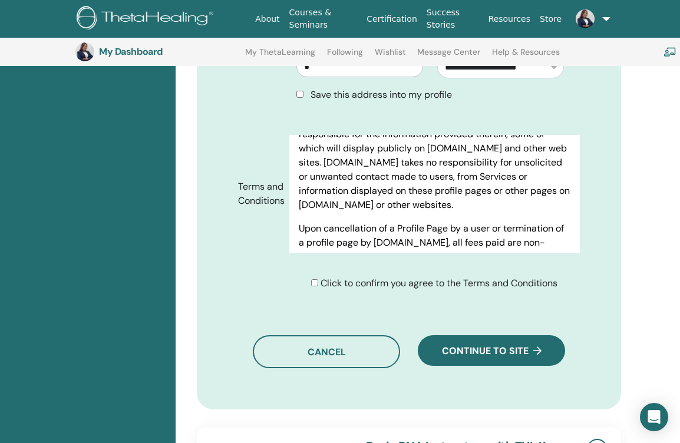
scroll to position [1903, 0]
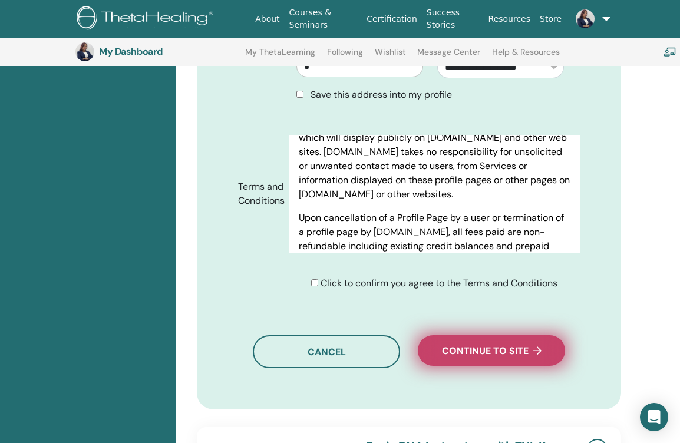
click at [500, 357] on span "Continue to site" at bounding box center [492, 351] width 100 height 12
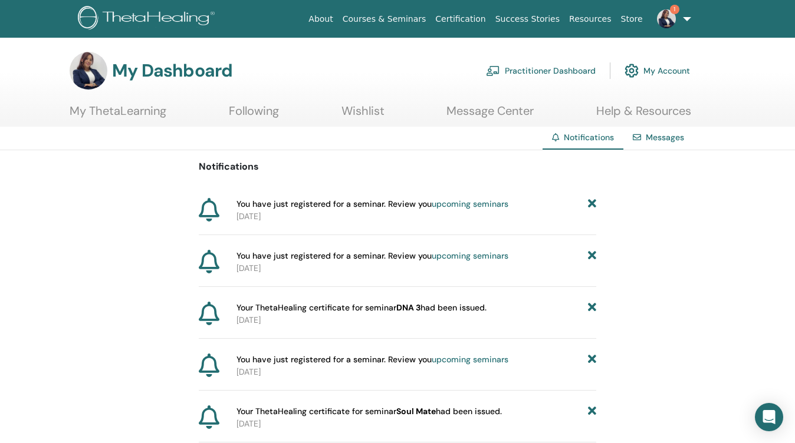
click at [391, 204] on span "You have just registered for a seminar. Review you upcoming seminars" at bounding box center [372, 204] width 272 height 12
click at [459, 206] on link "upcoming seminars" at bounding box center [470, 204] width 77 height 11
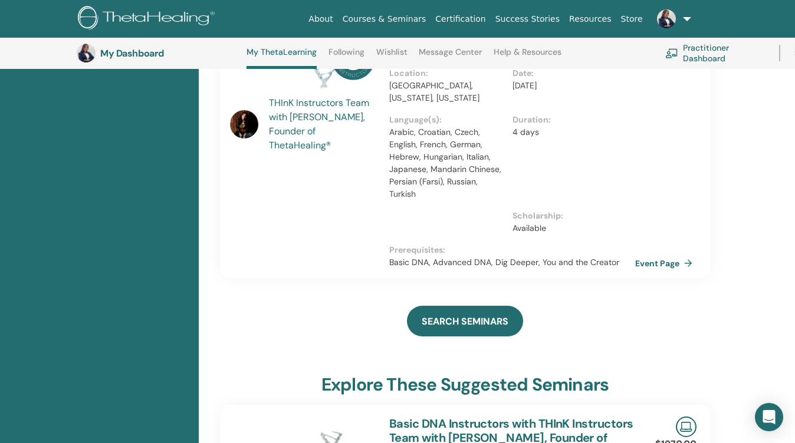
scroll to position [221, 0]
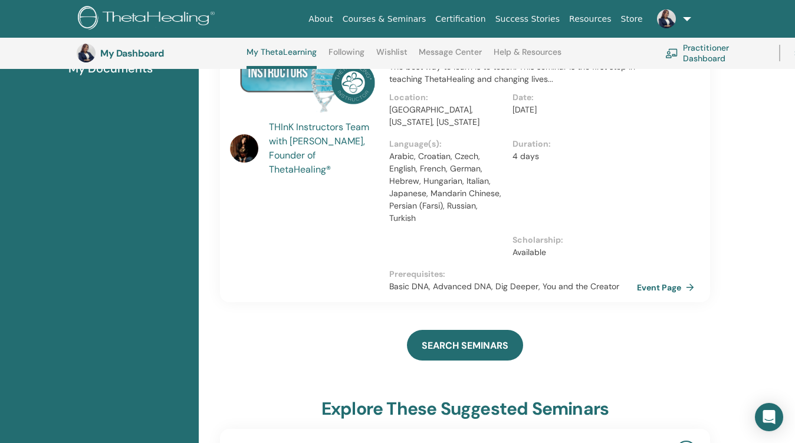
click at [668, 284] on link "Event Page" at bounding box center [668, 288] width 62 height 18
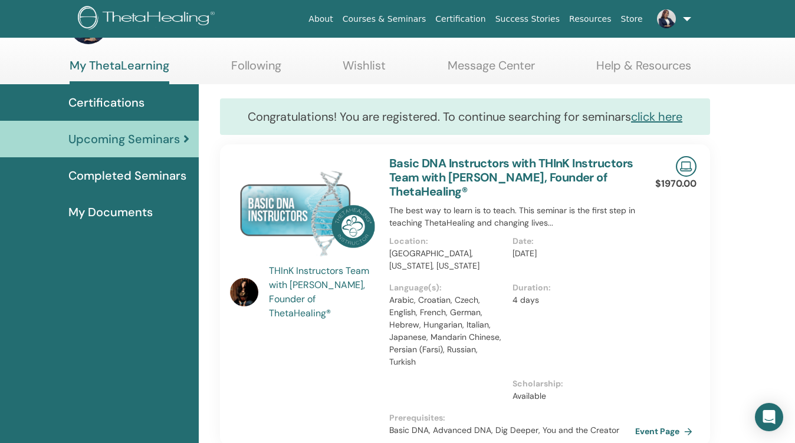
scroll to position [44, 0]
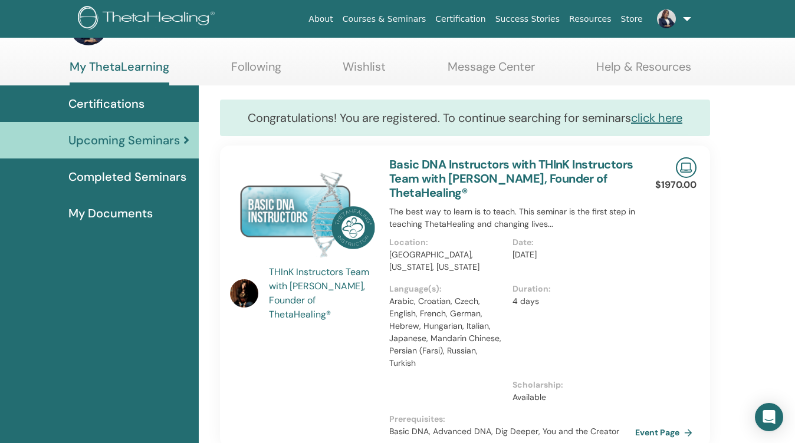
click at [675, 176] on div at bounding box center [681, 167] width 29 height 21
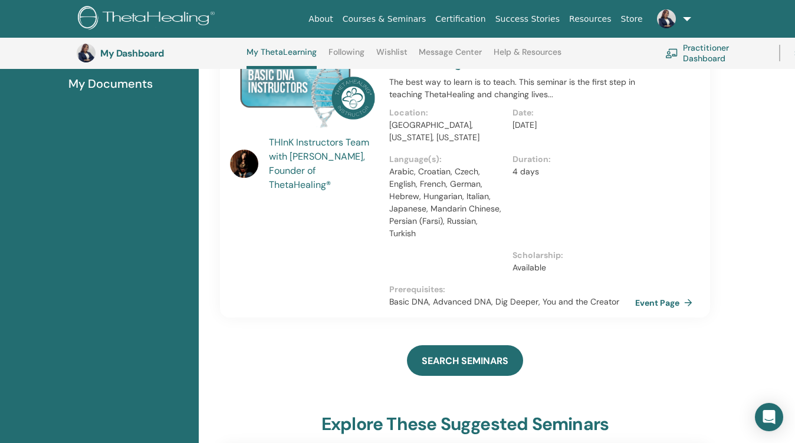
scroll to position [206, 0]
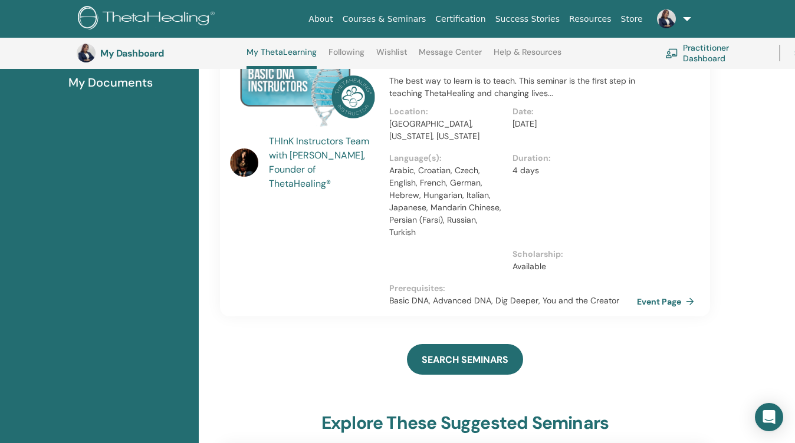
click at [669, 301] on link "Event Page" at bounding box center [668, 302] width 62 height 18
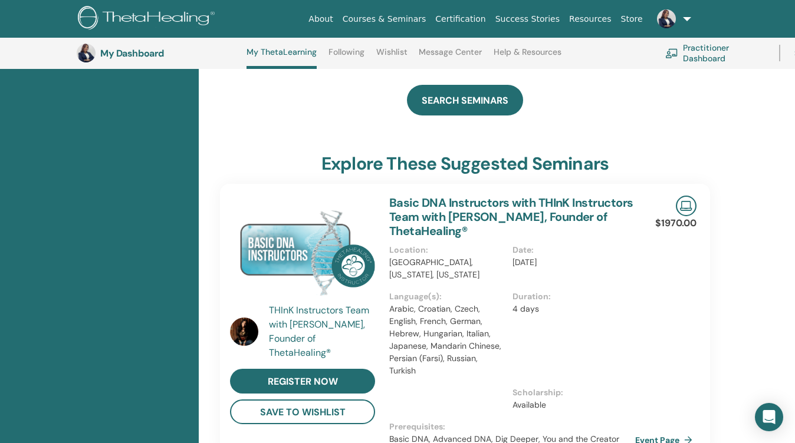
scroll to position [463, 0]
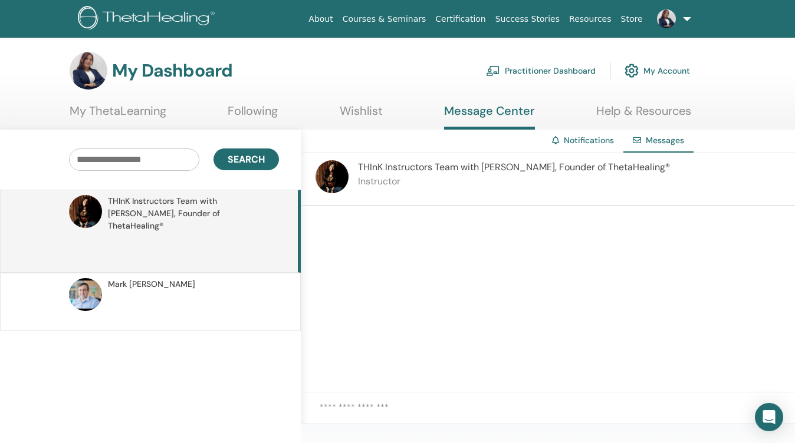
click at [564, 166] on span "THInK Instructors Team with Vianna Stibal, Founder of ThetaHealing®" at bounding box center [514, 167] width 312 height 12
click at [562, 170] on span "THInK Instructors Team with Vianna Stibal, Founder of ThetaHealing®" at bounding box center [514, 167] width 312 height 12
click at [570, 148] on div "Notifications" at bounding box center [582, 141] width 81 height 22
click at [195, 210] on span "THInK Instructors Team with Vianna Stibal, Founder of ThetaHealing®" at bounding box center [191, 213] width 167 height 37
click at [587, 153] on div "THInK Instructors Team with Vianna Stibal, Founder of ThetaHealing® Instructor" at bounding box center [548, 179] width 494 height 53
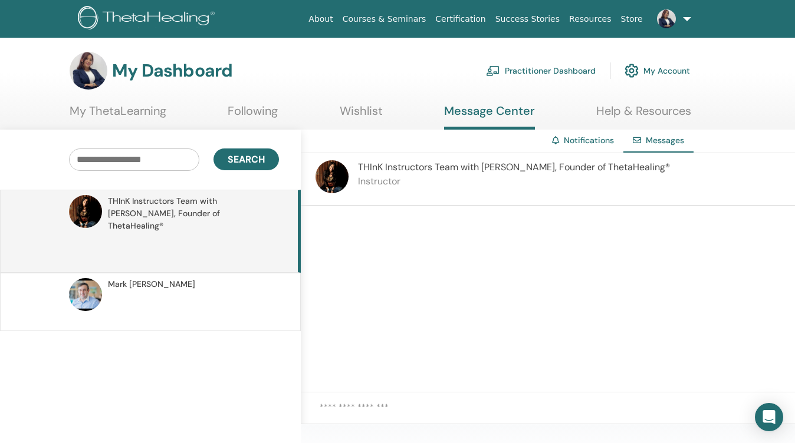
click at [587, 144] on link "Notifications" at bounding box center [589, 140] width 50 height 11
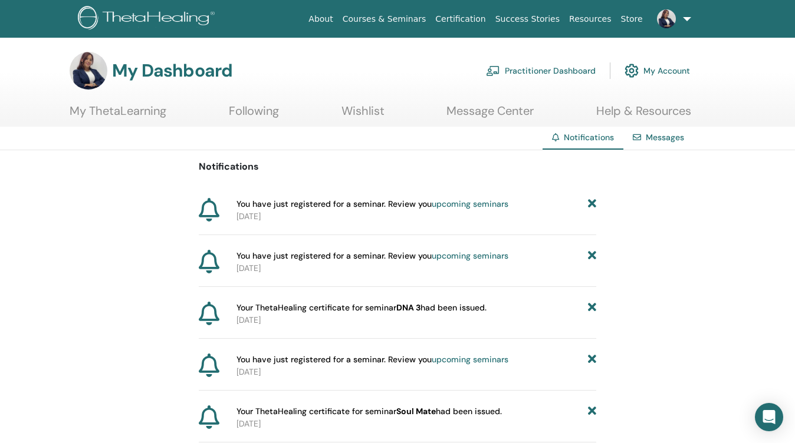
click at [403, 20] on link "Courses & Seminars" at bounding box center [384, 19] width 93 height 22
